Goal: Information Seeking & Learning: Learn about a topic

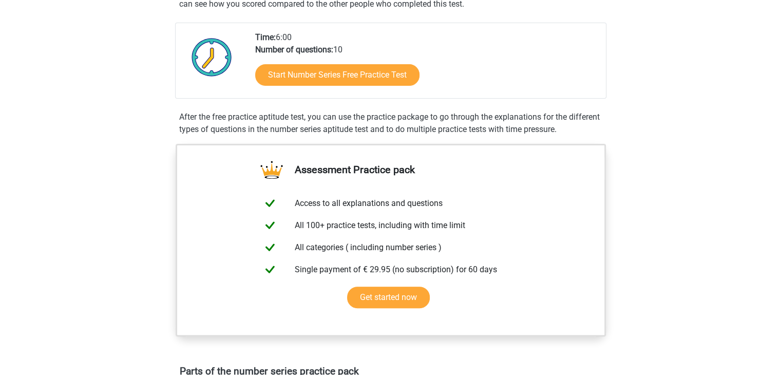
scroll to position [222, 0]
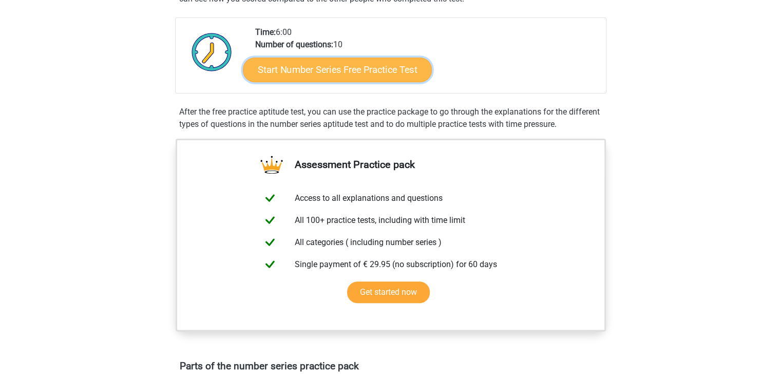
click at [375, 71] on link "Start Number Series Free Practice Test" at bounding box center [337, 69] width 189 height 25
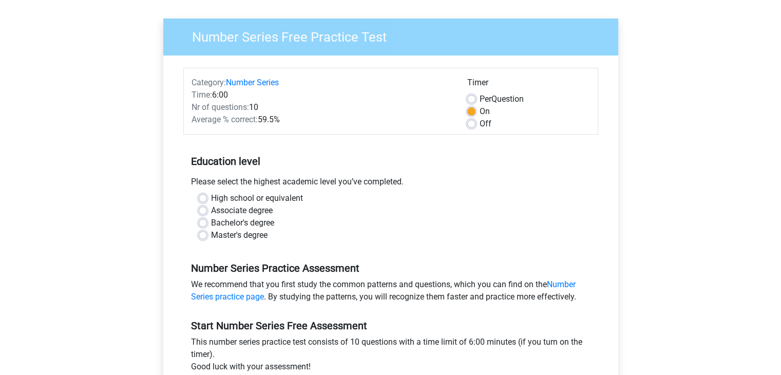
scroll to position [67, 0]
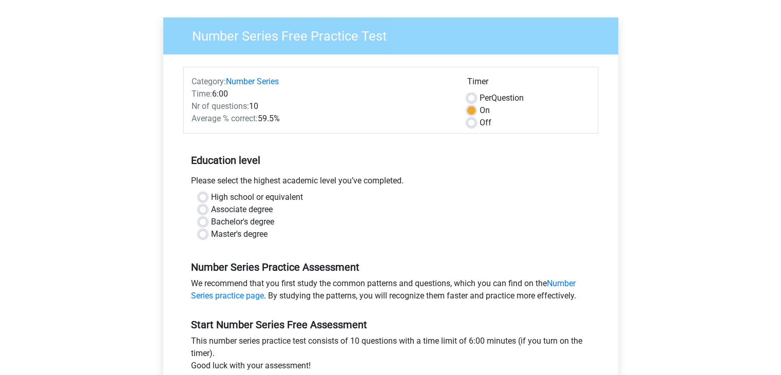
click at [211, 220] on label "Bachelor's degree" at bounding box center [242, 222] width 63 height 12
click at [205, 220] on input "Bachelor's degree" at bounding box center [203, 221] width 8 height 10
radio input "true"
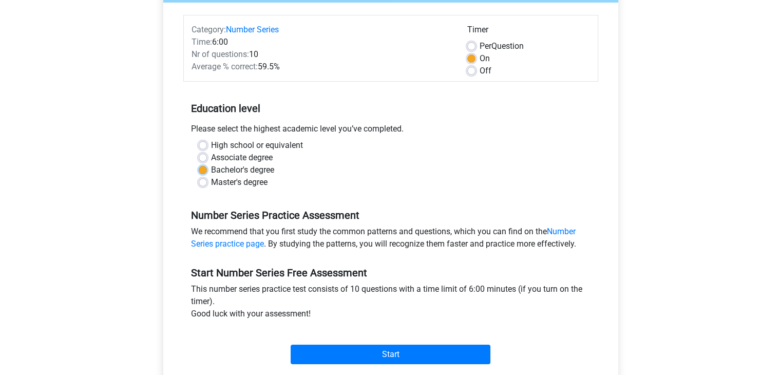
scroll to position [119, 0]
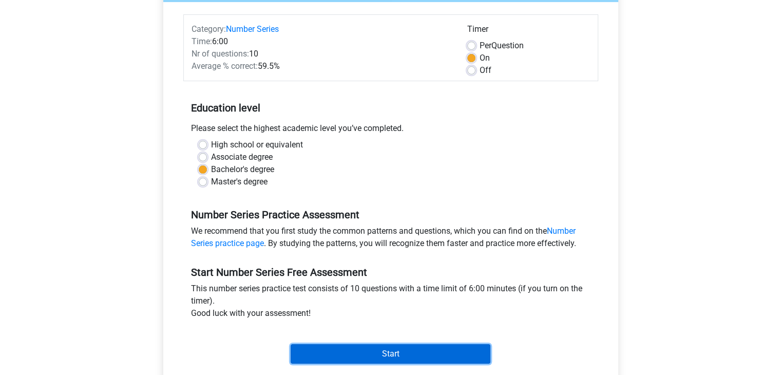
click at [399, 348] on input "Start" at bounding box center [390, 354] width 200 height 20
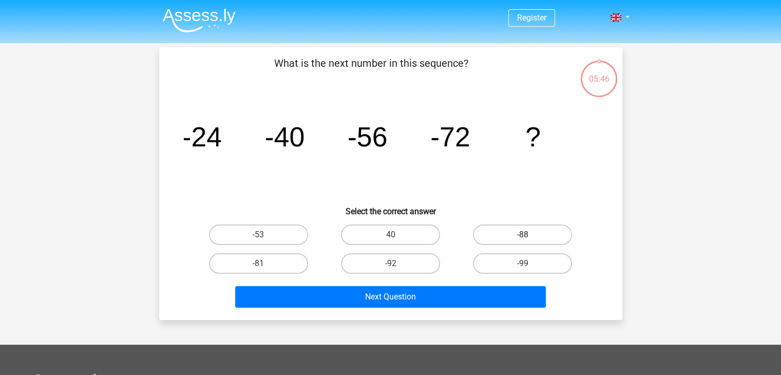
click at [533, 230] on label "-88" at bounding box center [522, 234] width 99 height 21
click at [529, 235] on input "-88" at bounding box center [525, 238] width 7 height 7
radio input "true"
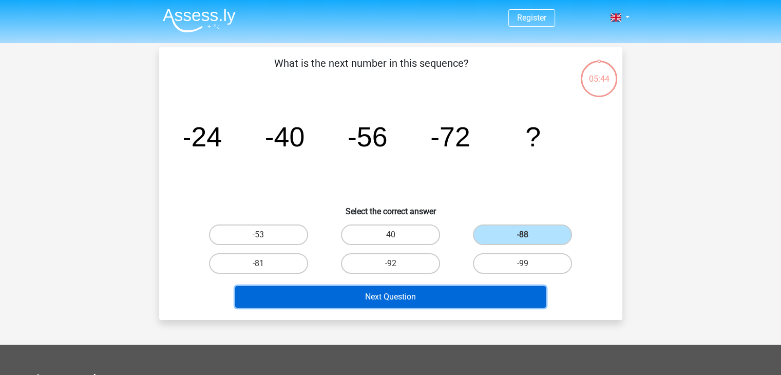
click at [411, 301] on button "Next Question" at bounding box center [390, 297] width 310 height 22
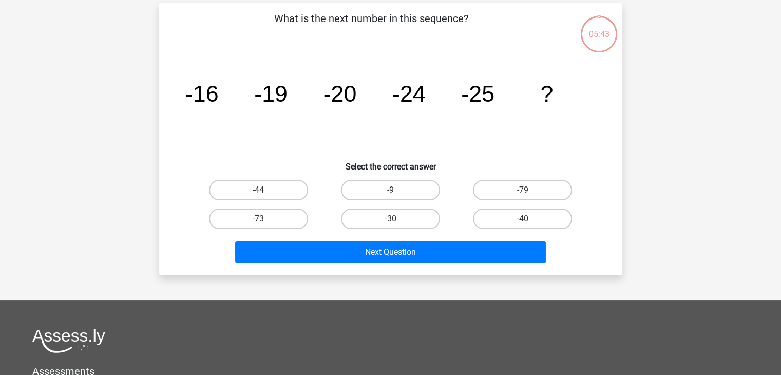
scroll to position [47, 0]
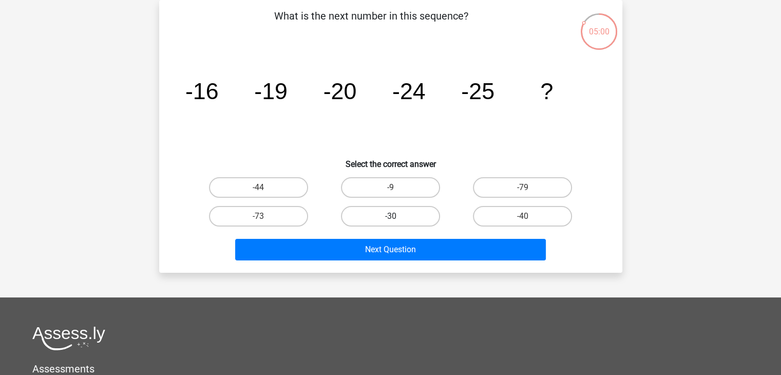
click at [412, 216] on label "-30" at bounding box center [390, 216] width 99 height 21
click at [397, 216] on input "-30" at bounding box center [393, 219] width 7 height 7
radio input "true"
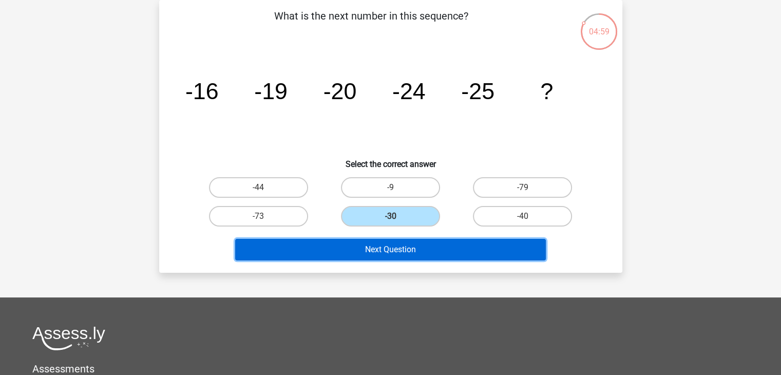
click at [404, 249] on button "Next Question" at bounding box center [390, 250] width 310 height 22
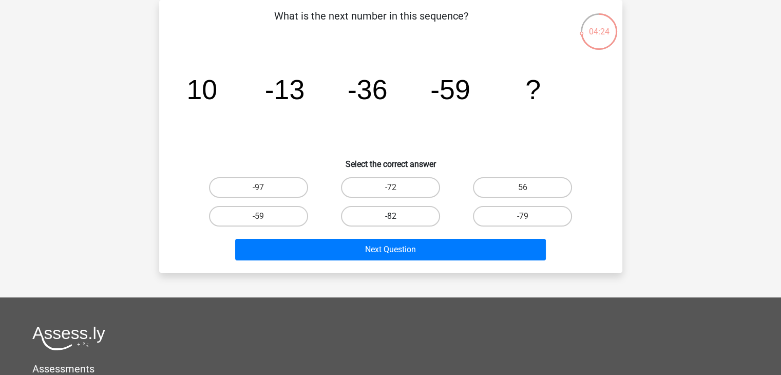
click at [392, 214] on label "-82" at bounding box center [390, 216] width 99 height 21
click at [392, 216] on input "-82" at bounding box center [393, 219] width 7 height 7
radio input "true"
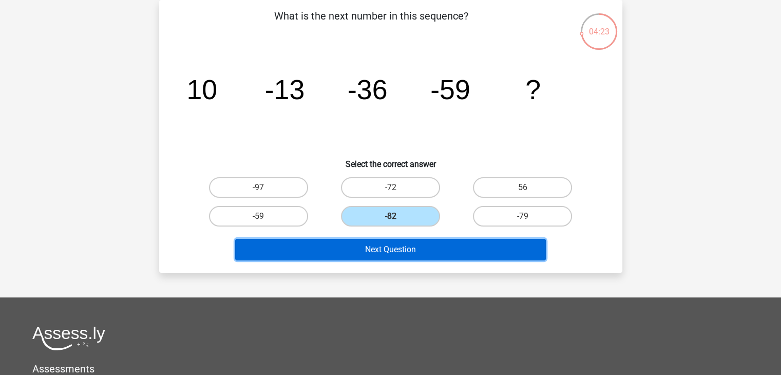
click at [383, 256] on button "Next Question" at bounding box center [390, 250] width 310 height 22
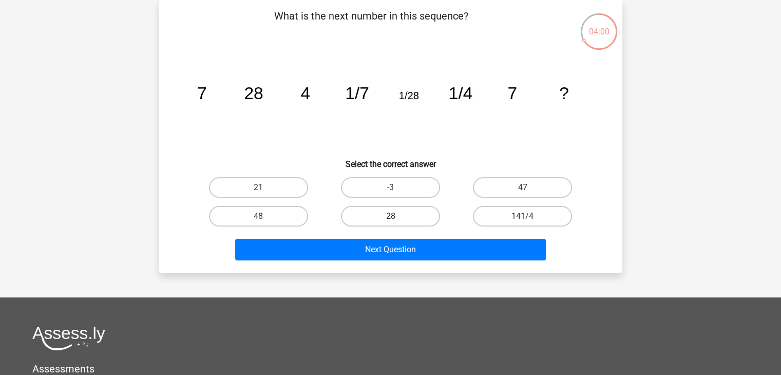
click at [393, 212] on label "28" at bounding box center [390, 216] width 99 height 21
click at [393, 216] on input "28" at bounding box center [393, 219] width 7 height 7
radio input "true"
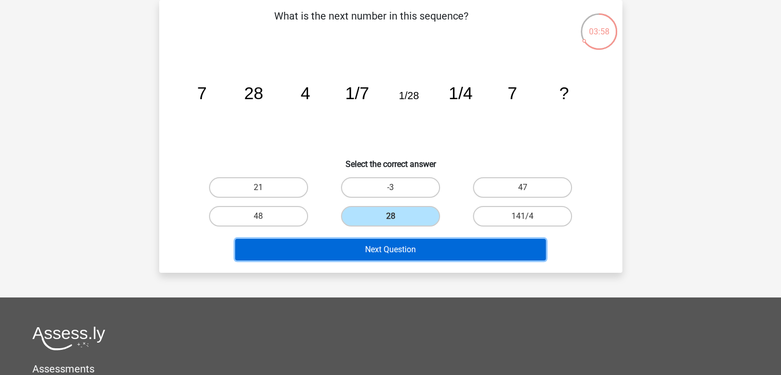
click at [407, 257] on button "Next Question" at bounding box center [390, 250] width 310 height 22
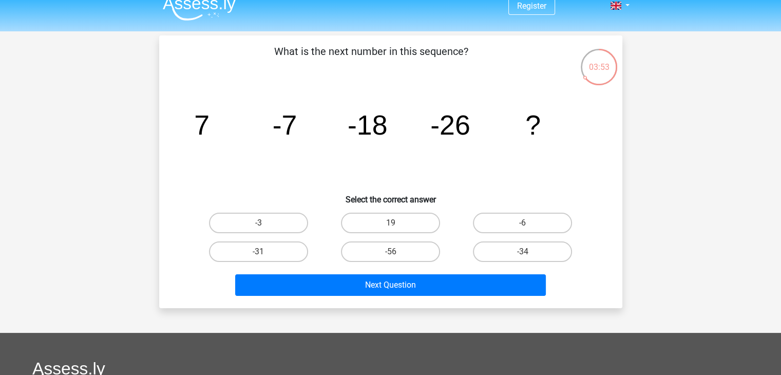
scroll to position [12, 0]
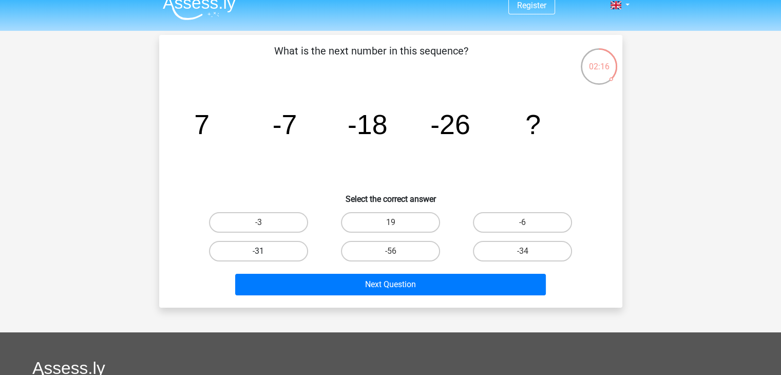
click at [241, 254] on label "-31" at bounding box center [258, 251] width 99 height 21
click at [258, 254] on input "-31" at bounding box center [261, 254] width 7 height 7
radio input "true"
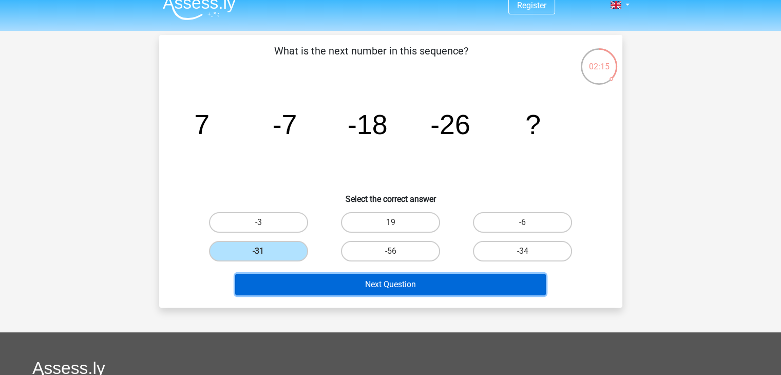
click at [289, 284] on button "Next Question" at bounding box center [390, 285] width 310 height 22
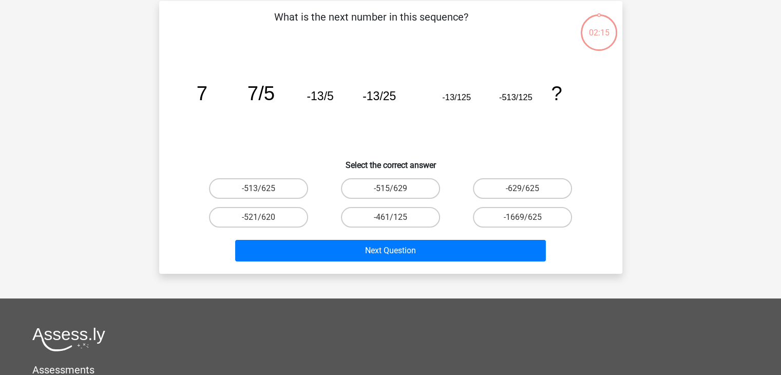
scroll to position [47, 0]
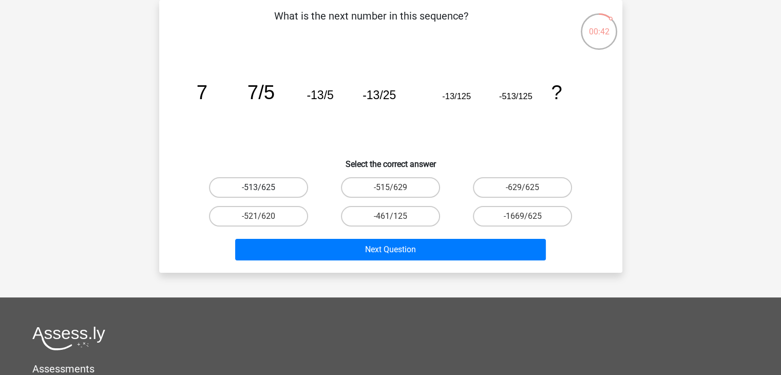
click at [271, 189] on label "-513/625" at bounding box center [258, 187] width 99 height 21
click at [265, 189] on input "-513/625" at bounding box center [261, 190] width 7 height 7
radio input "true"
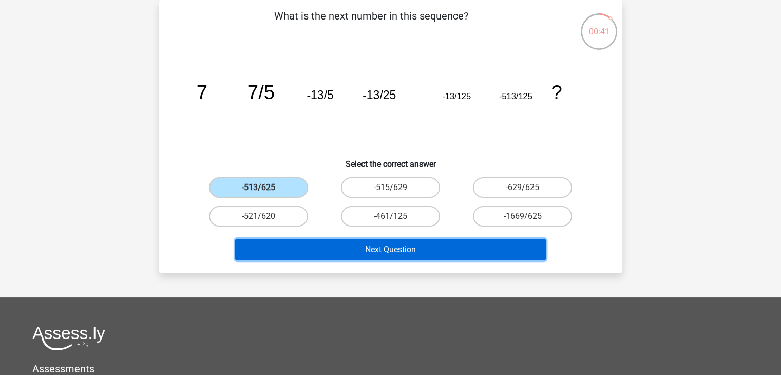
click at [307, 251] on button "Next Question" at bounding box center [390, 250] width 310 height 22
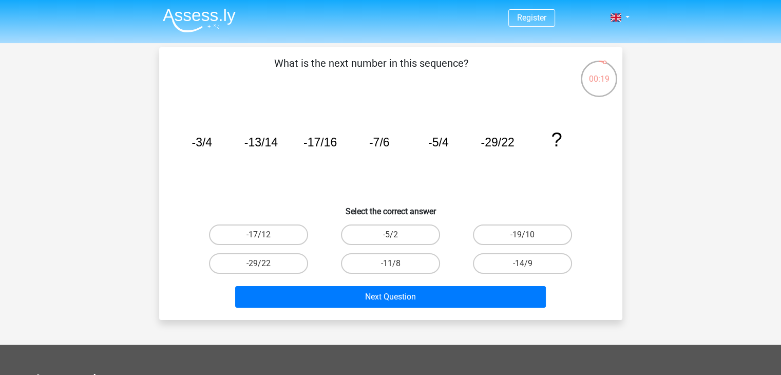
scroll to position [0, 0]
click at [280, 237] on label "-17/12" at bounding box center [258, 234] width 99 height 21
click at [265, 237] on input "-17/12" at bounding box center [261, 238] width 7 height 7
radio input "true"
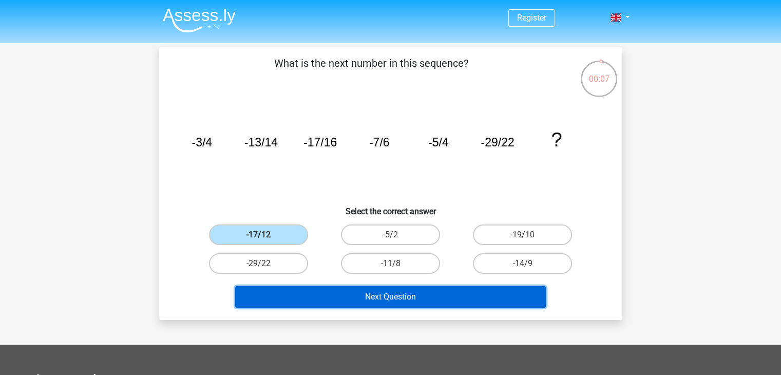
click at [326, 292] on button "Next Question" at bounding box center [390, 297] width 310 height 22
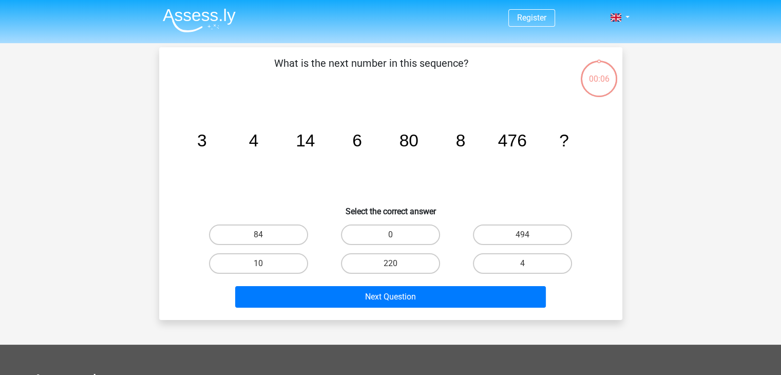
scroll to position [47, 0]
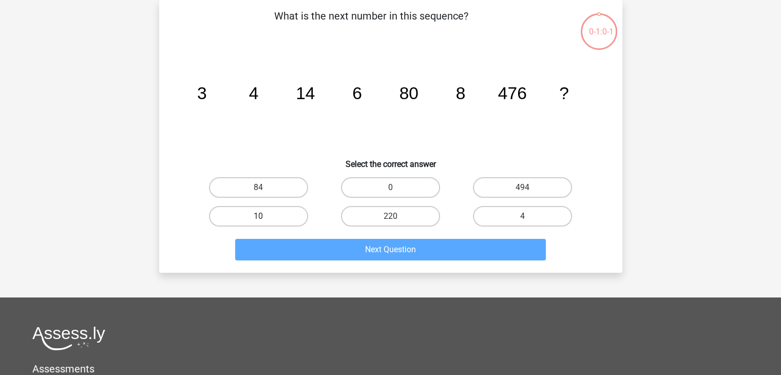
click at [259, 209] on label "10" at bounding box center [258, 216] width 99 height 21
click at [259, 216] on input "10" at bounding box center [261, 219] width 7 height 7
radio input "true"
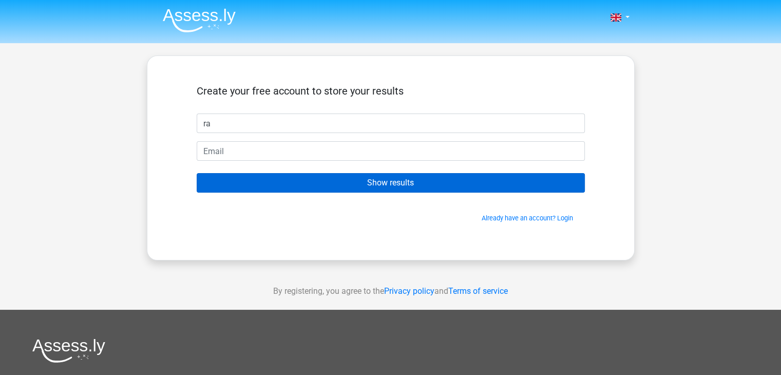
type input "Ranvir"
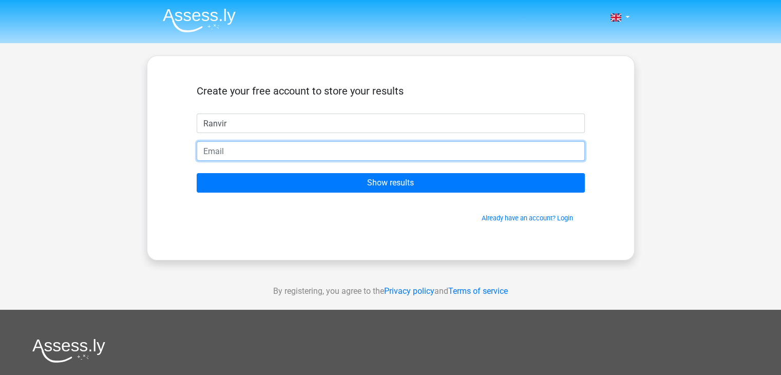
click at [306, 146] on input "email" at bounding box center [391, 151] width 388 height 20
type input "[EMAIL_ADDRESS][DOMAIN_NAME]"
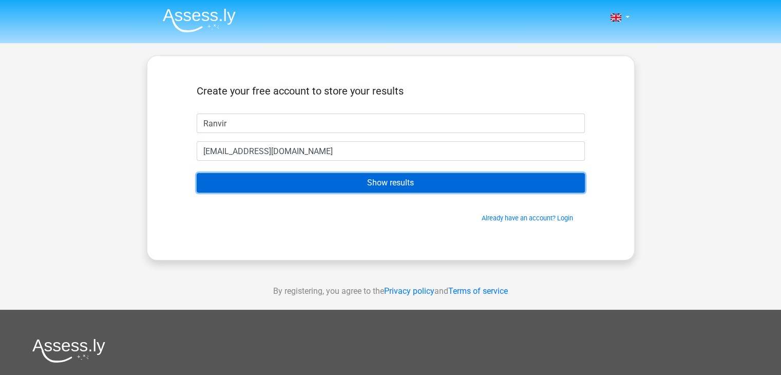
click at [345, 185] on input "Show results" at bounding box center [391, 183] width 388 height 20
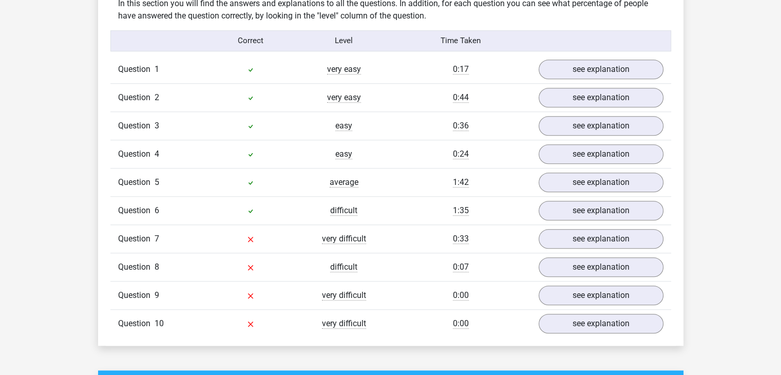
scroll to position [808, 0]
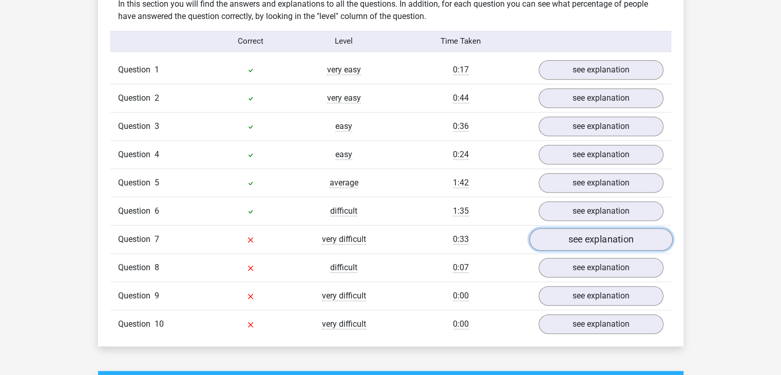
click at [594, 237] on link "see explanation" at bounding box center [600, 239] width 143 height 23
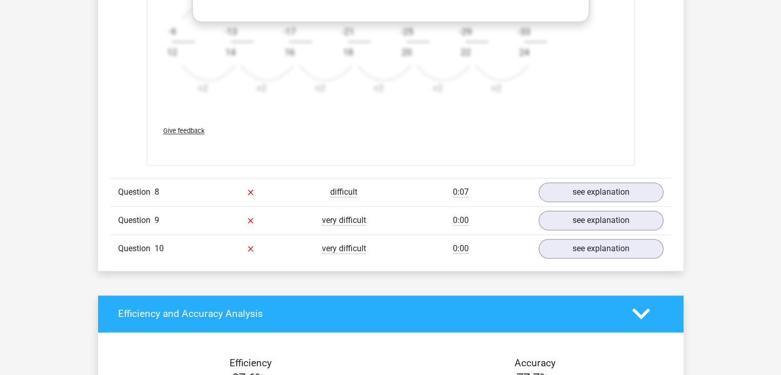
scroll to position [1529, 0]
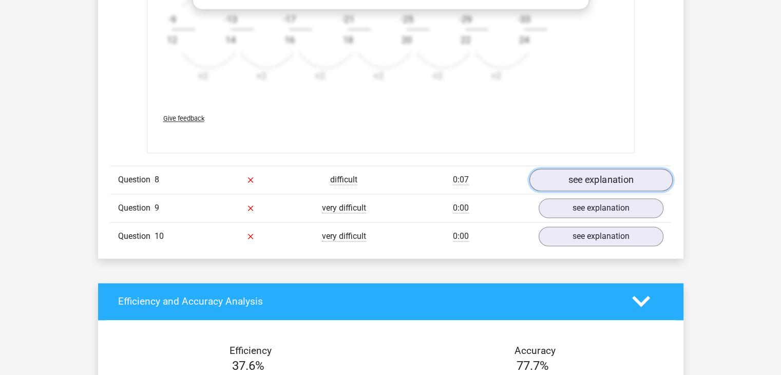
click at [562, 179] on link "see explanation" at bounding box center [600, 179] width 143 height 23
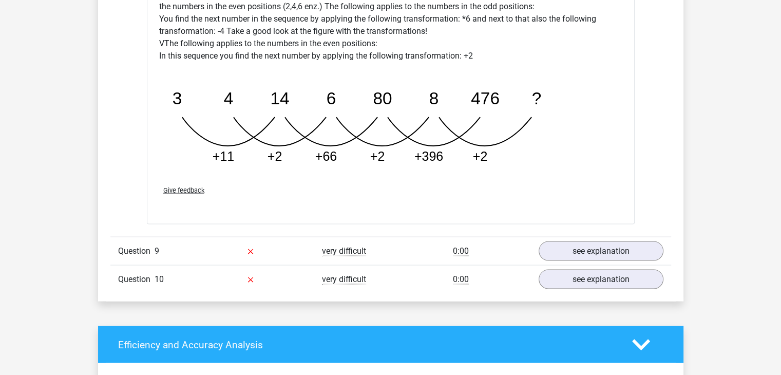
scroll to position [2002, 0]
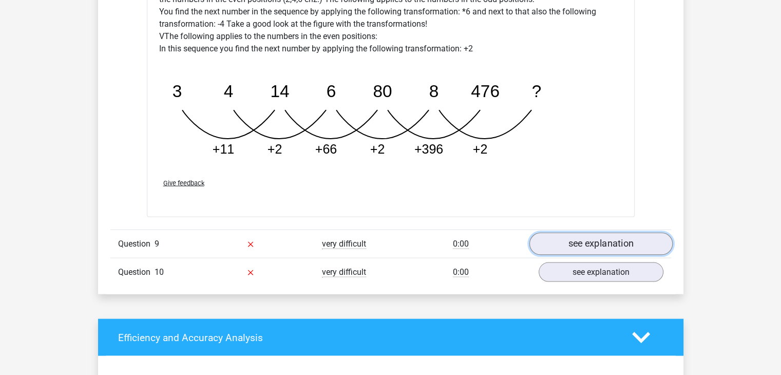
click at [562, 245] on link "see explanation" at bounding box center [600, 244] width 143 height 23
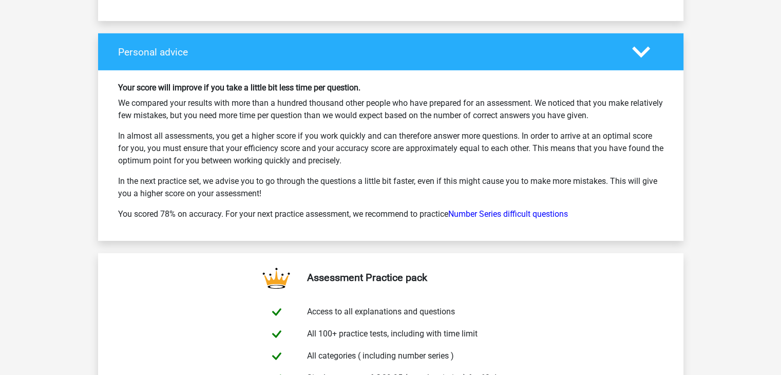
scroll to position [3268, 0]
